Goal: Information Seeking & Learning: Learn about a topic

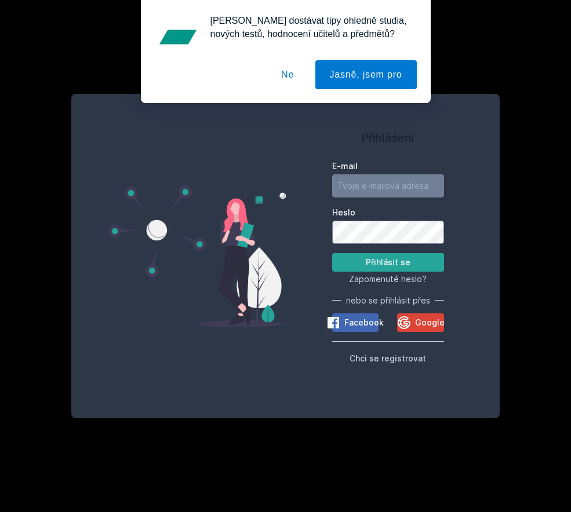
type input "[EMAIL_ADDRESS][DOMAIN_NAME]"
click at [388, 262] on button "Přihlásit se" at bounding box center [388, 262] width 112 height 19
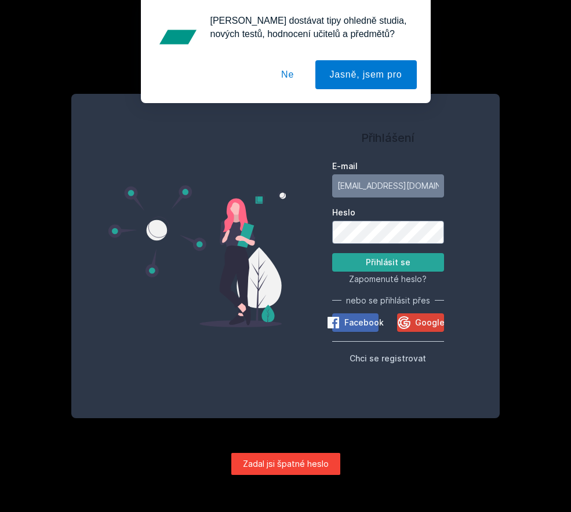
click at [394, 220] on div "Heslo" at bounding box center [388, 225] width 112 height 37
click at [422, 320] on span "Google" at bounding box center [430, 323] width 30 height 12
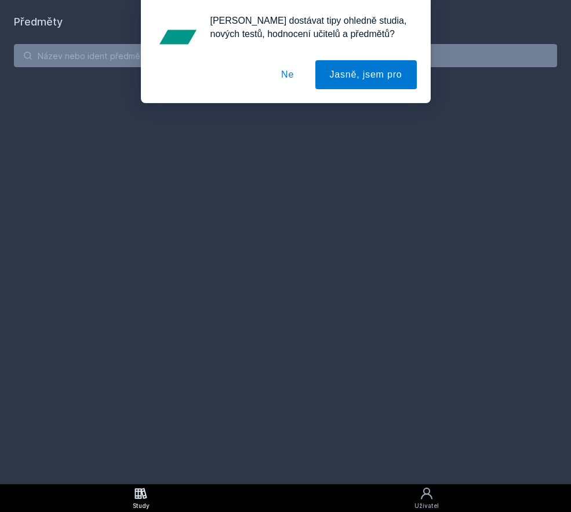
click at [289, 76] on button "Ne" at bounding box center [288, 74] width 42 height 29
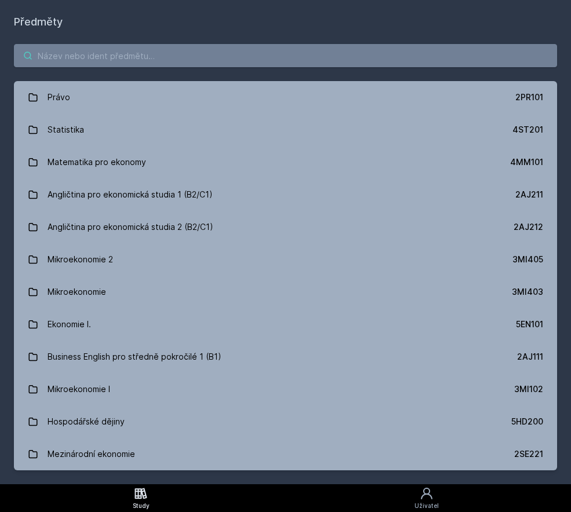
click at [222, 59] on input "search" at bounding box center [285, 55] width 543 height 23
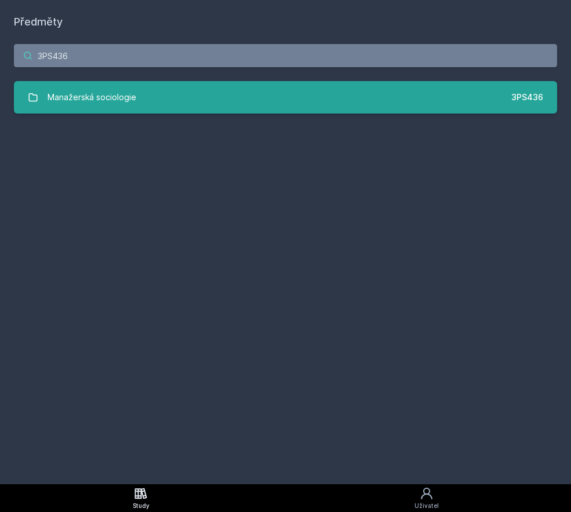
type input "3PS436"
click at [254, 105] on link "Manažerská sociologie 3PS436" at bounding box center [285, 97] width 543 height 32
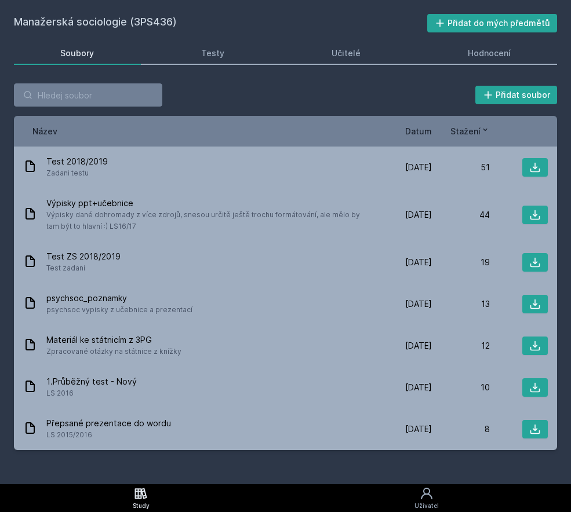
click at [426, 126] on span "Datum" at bounding box center [418, 131] width 27 height 12
